Goal: Transaction & Acquisition: Purchase product/service

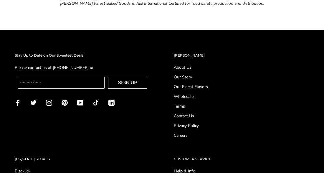
scroll to position [2660, 0]
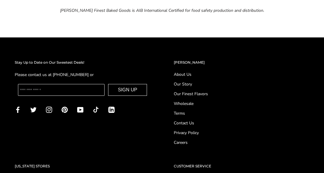
click at [184, 73] on link "About Us" at bounding box center [241, 74] width 135 height 6
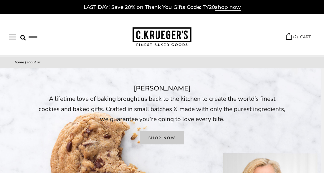
click at [172, 135] on link "SHOP NOW" at bounding box center [162, 137] width 44 height 13
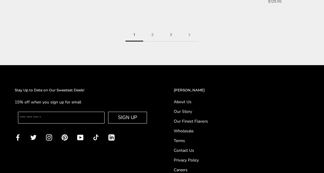
scroll to position [777, 0]
